Goal: Information Seeking & Learning: Learn about a topic

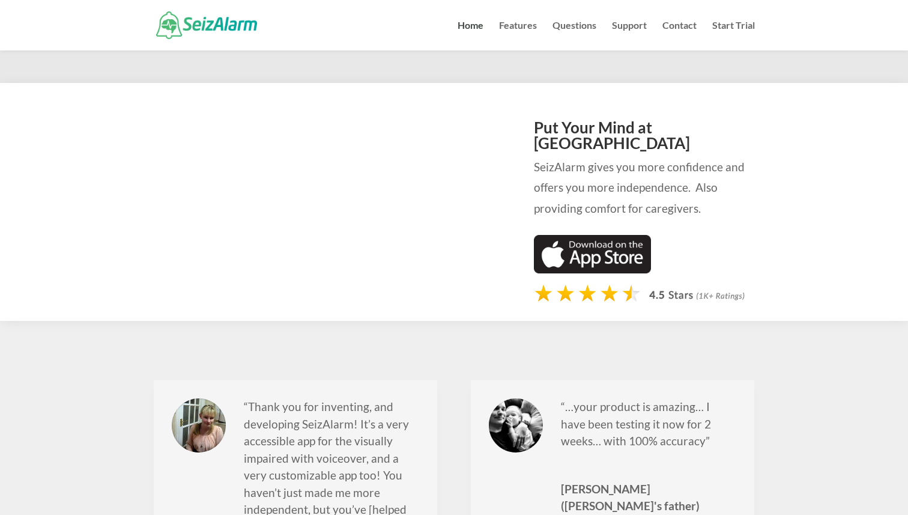
scroll to position [1258, 0]
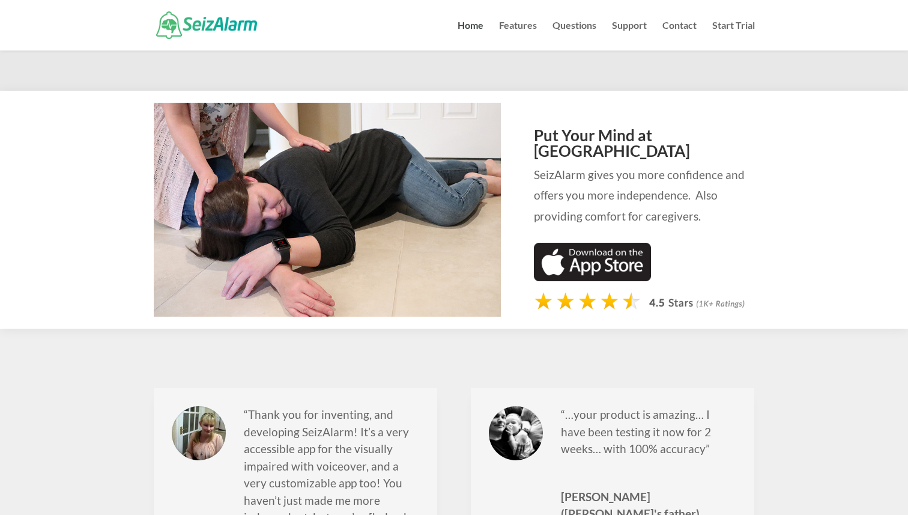
click at [613, 243] on img at bounding box center [592, 262] width 117 height 38
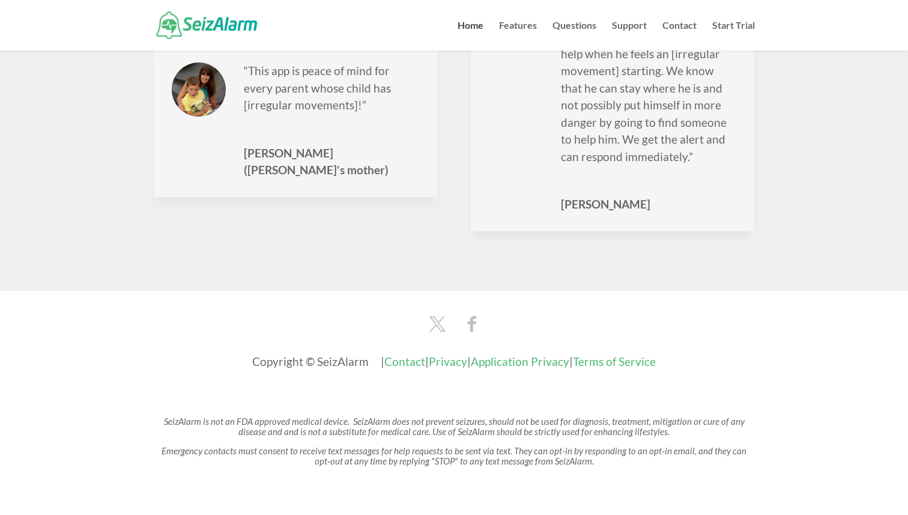
scroll to position [1844, 0]
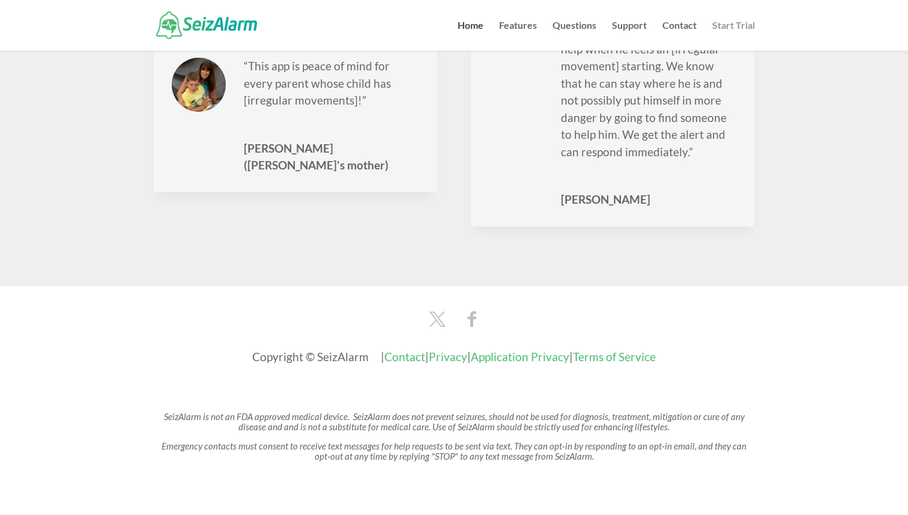
click at [721, 25] on link "Start Trial" at bounding box center [734, 35] width 43 height 29
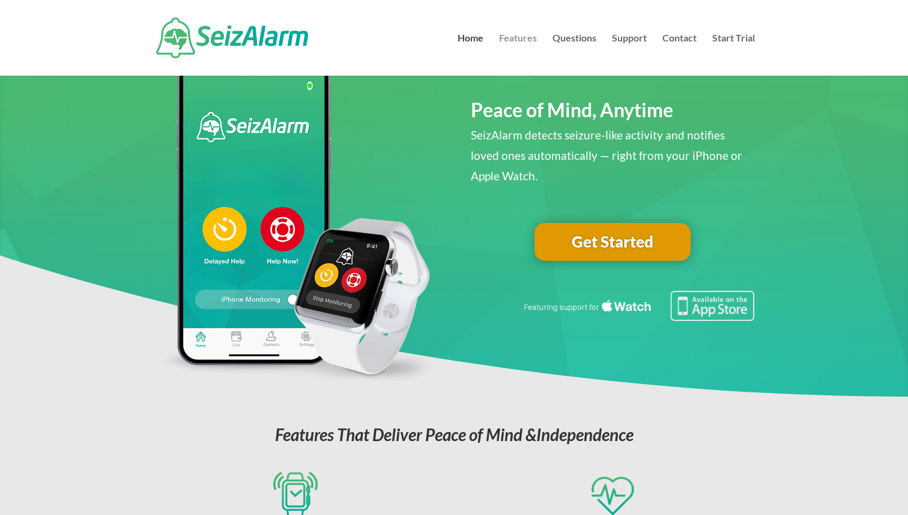
click at [527, 40] on link "Features" at bounding box center [518, 55] width 38 height 42
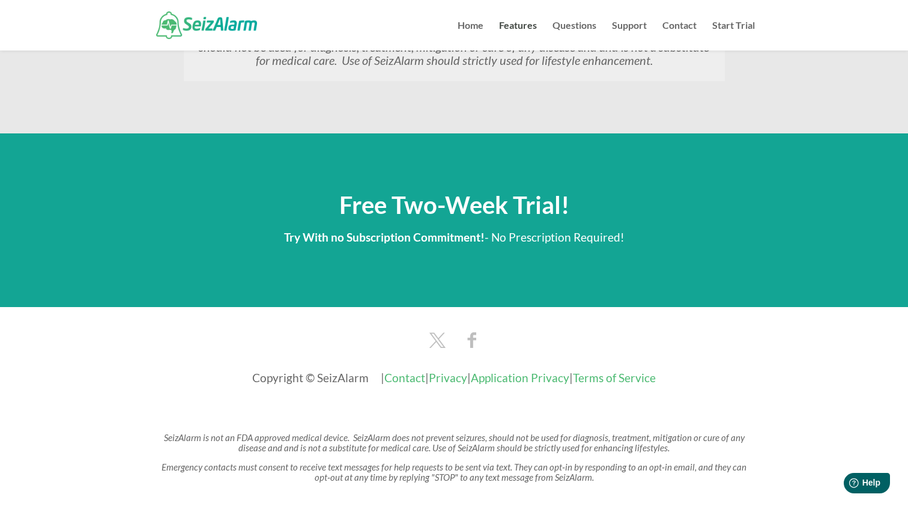
scroll to position [1545, 0]
